Goal: Navigation & Orientation: Find specific page/section

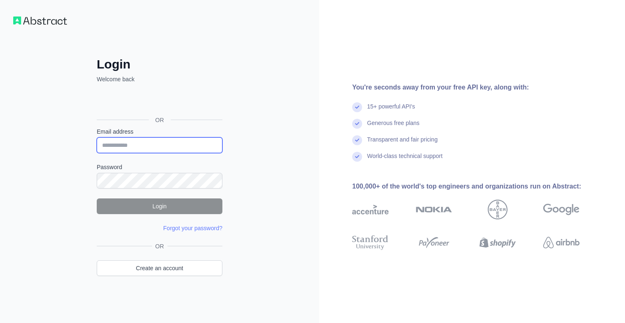
click at [123, 143] on input "Email address" at bounding box center [160, 146] width 126 height 16
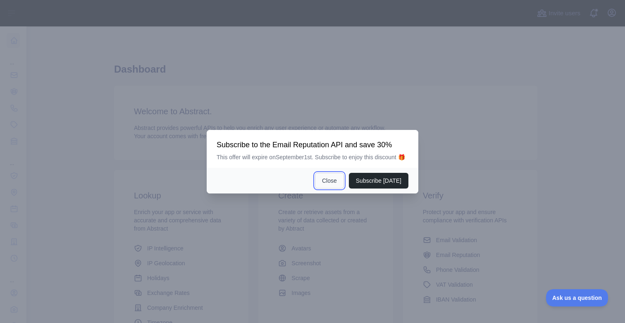
click at [331, 185] on button "Close" at bounding box center [329, 181] width 29 height 16
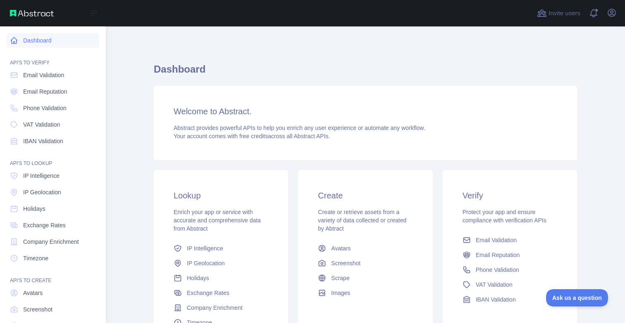
click at [37, 40] on link "Dashboard" at bounding box center [53, 40] width 93 height 15
click at [30, 5] on div "Open sidebar" at bounding box center [53, 13] width 106 height 26
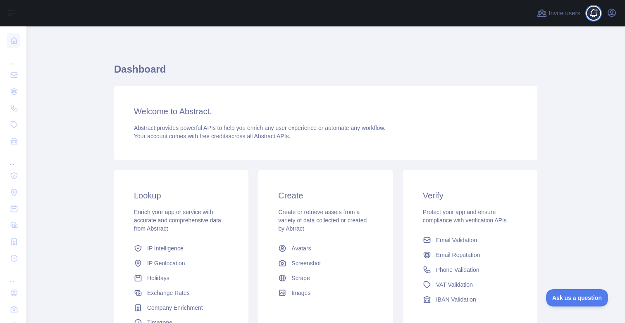
click at [603, 14] on span at bounding box center [596, 13] width 17 height 26
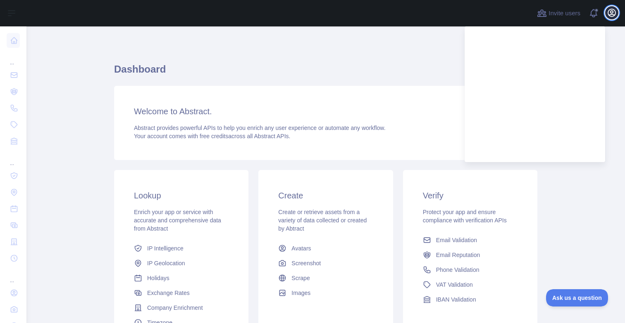
click at [610, 13] on icon "button" at bounding box center [611, 12] width 7 height 7
